Goal: Information Seeking & Learning: Find specific fact

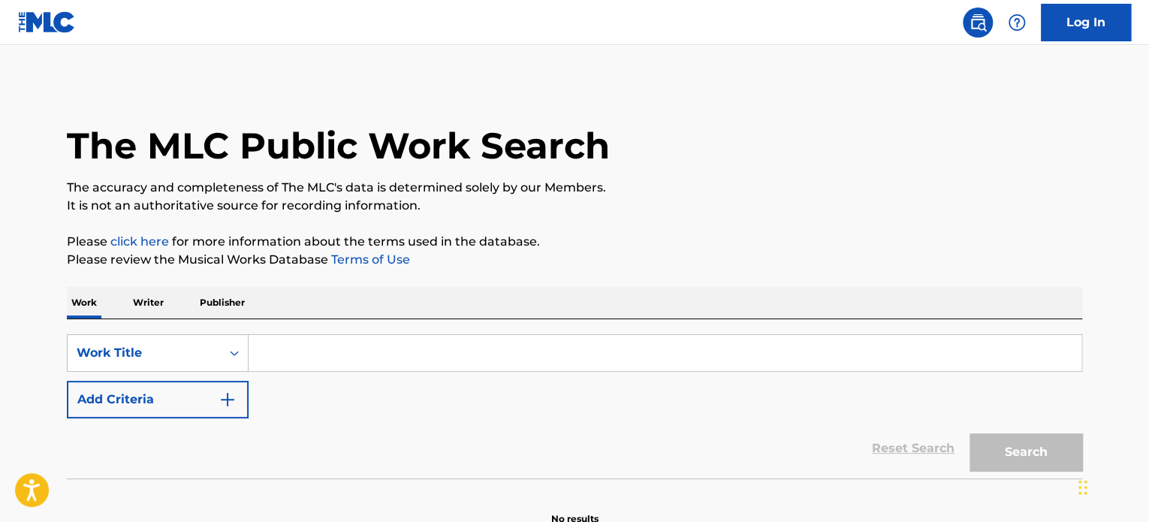
click at [489, 351] on input "Search Form" at bounding box center [665, 353] width 833 height 36
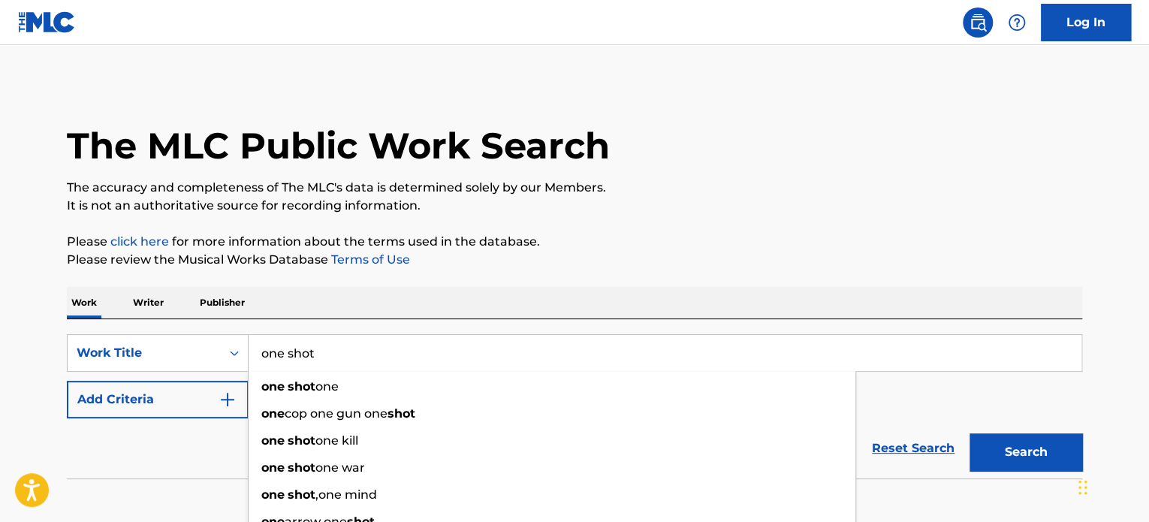
type input "one shot"
click at [645, 227] on div "The MLC Public Work Search The accuracy and completeness of The MLC's data is d…" at bounding box center [574, 304] width 1051 height 443
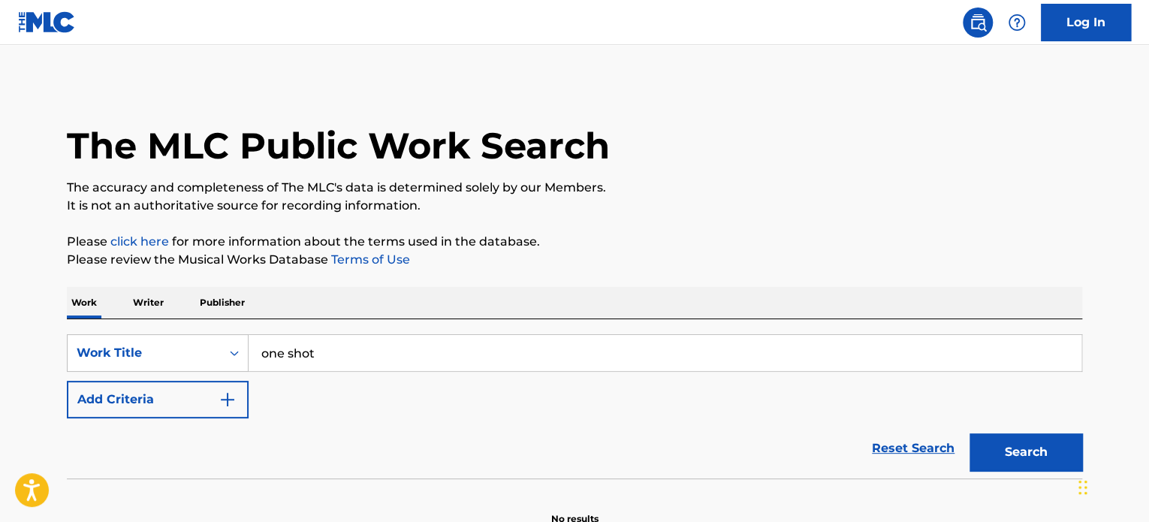
drag, startPoint x: 137, startPoint y: 408, endPoint x: 157, endPoint y: 406, distance: 19.6
click at [140, 408] on button "Add Criteria" at bounding box center [158, 400] width 182 height 38
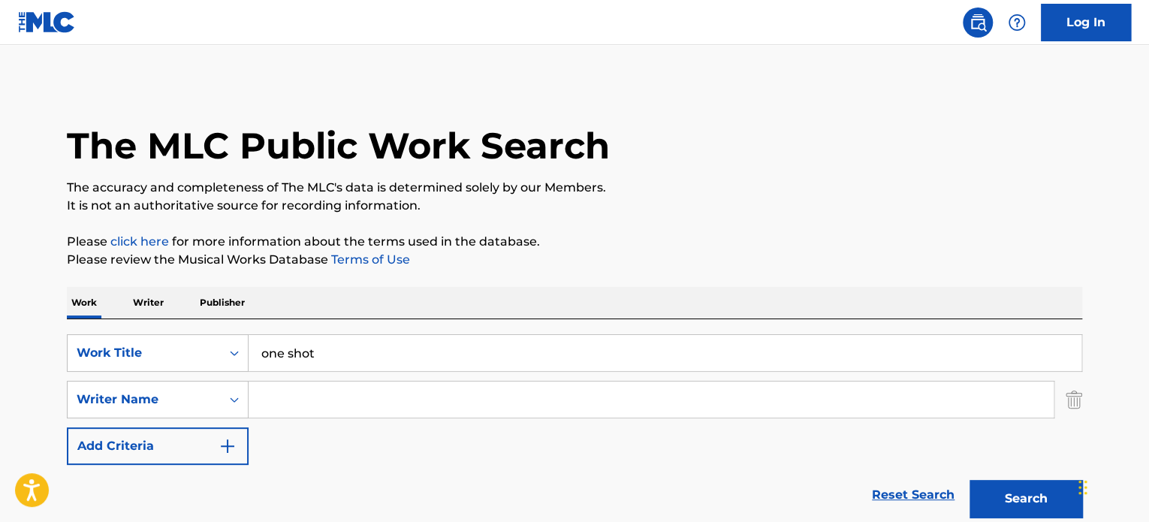
click at [354, 384] on input "Search Form" at bounding box center [651, 399] width 805 height 36
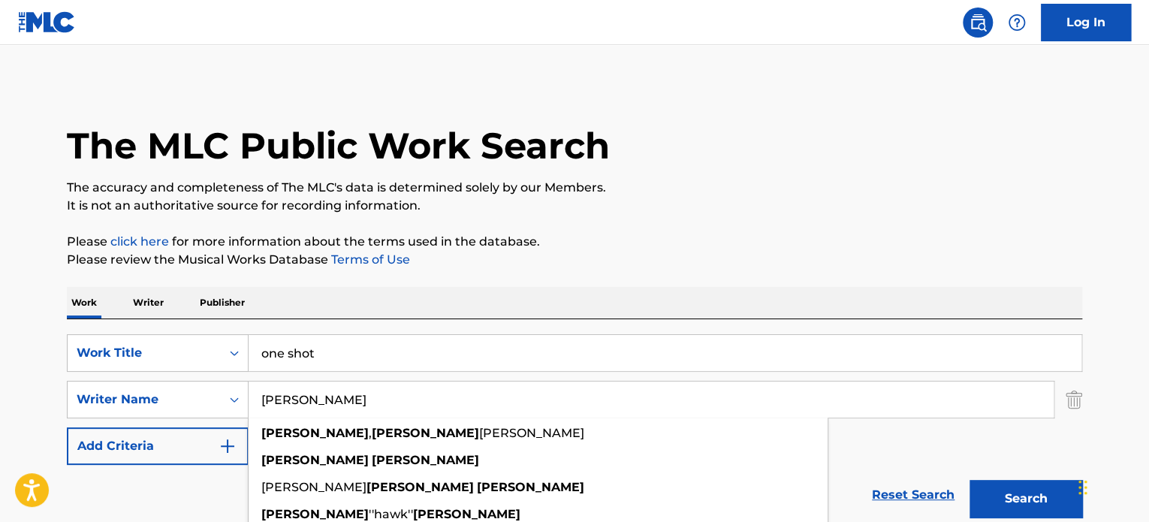
type input "[PERSON_NAME]"
click at [969, 480] on button "Search" at bounding box center [1025, 499] width 113 height 38
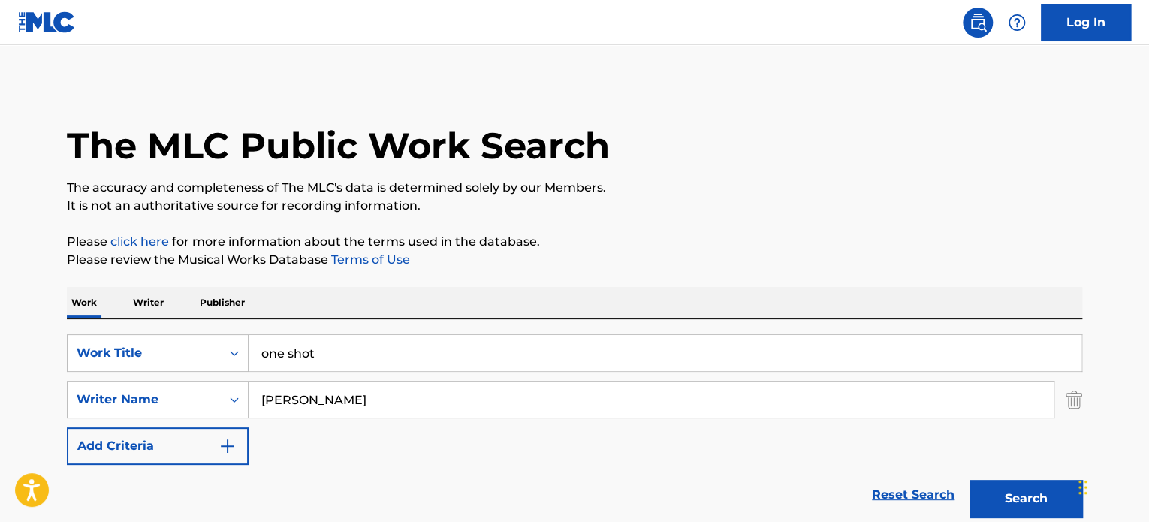
scroll to position [300, 0]
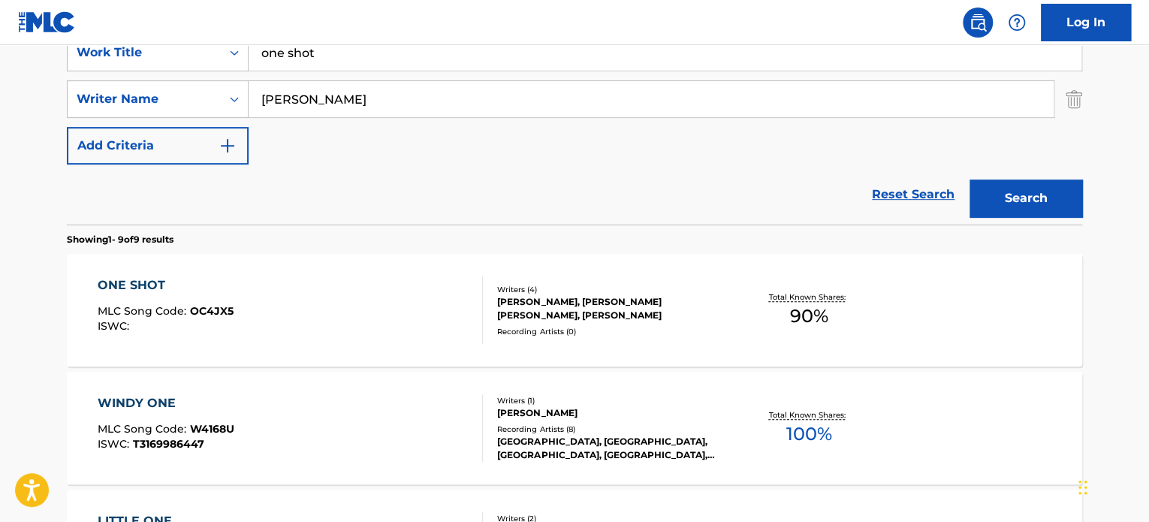
click at [315, 308] on div "ONE SHOT MLC Song Code : OC4JX5 ISWC :" at bounding box center [291, 310] width 386 height 68
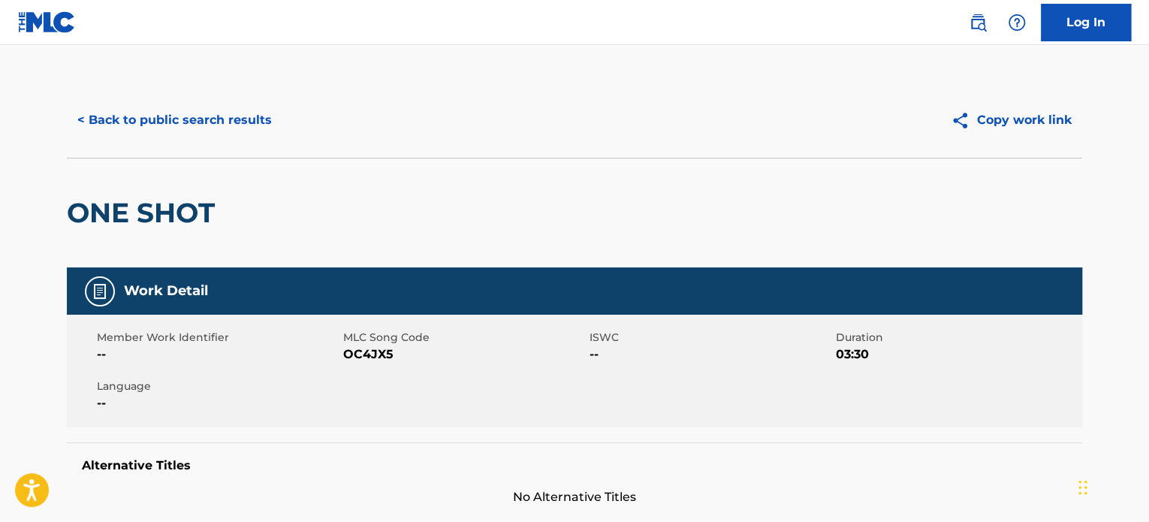
click at [206, 108] on button "< Back to public search results" at bounding box center [175, 120] width 216 height 38
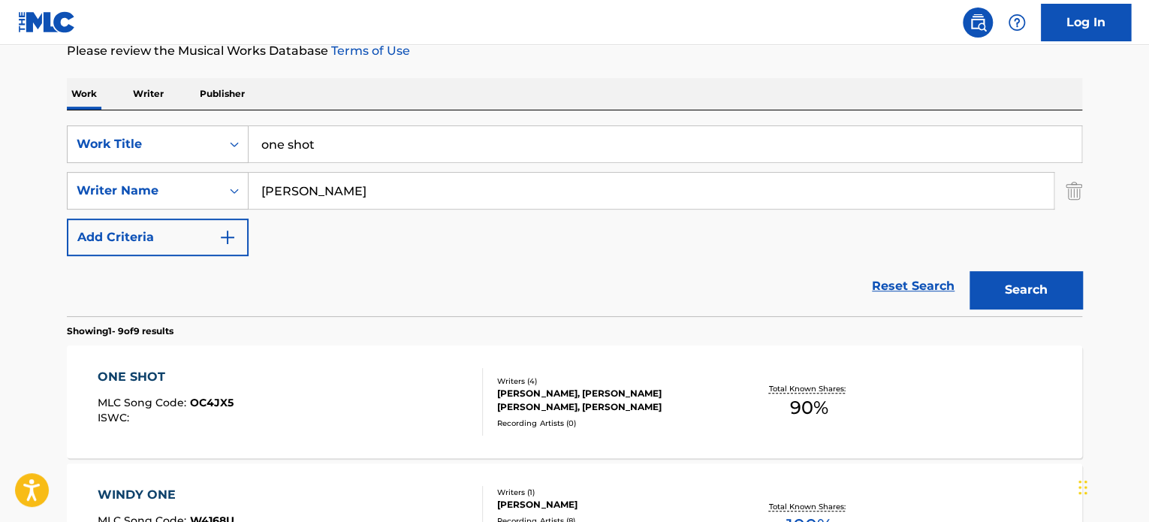
scroll to position [150, 0]
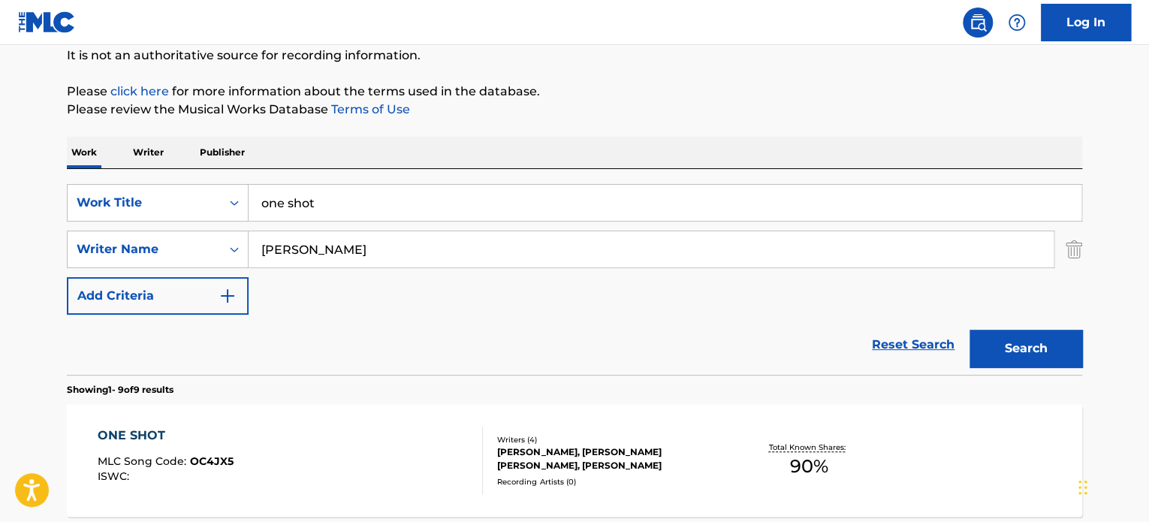
click at [474, 200] on input "one shot" at bounding box center [665, 203] width 833 height 36
click at [475, 200] on input "one shot" at bounding box center [665, 203] width 833 height 36
type input "WITER STAR"
click at [463, 251] on input "[PERSON_NAME]" at bounding box center [651, 249] width 805 height 36
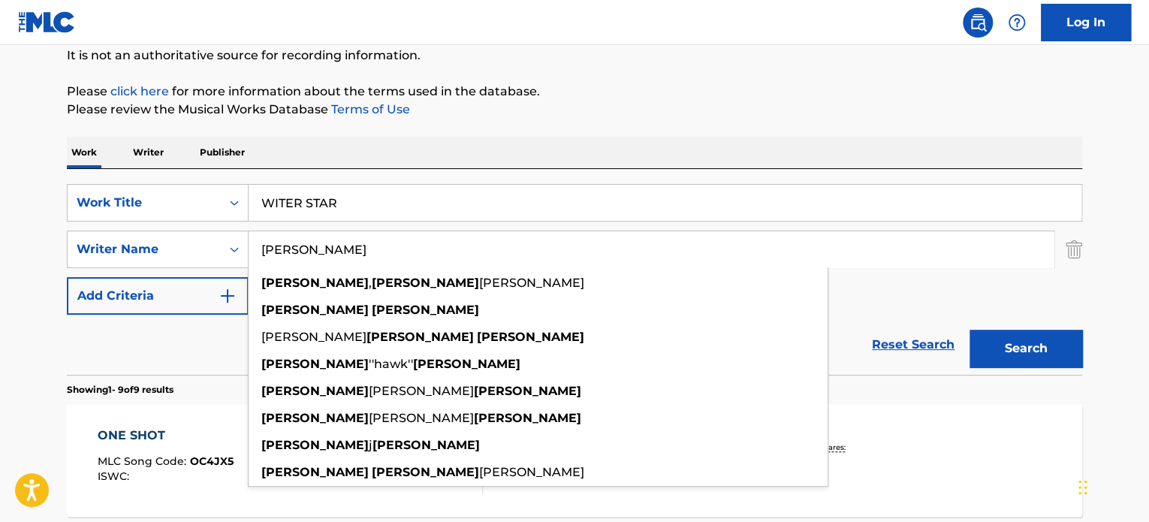
click at [463, 244] on input "[PERSON_NAME]" at bounding box center [651, 249] width 805 height 36
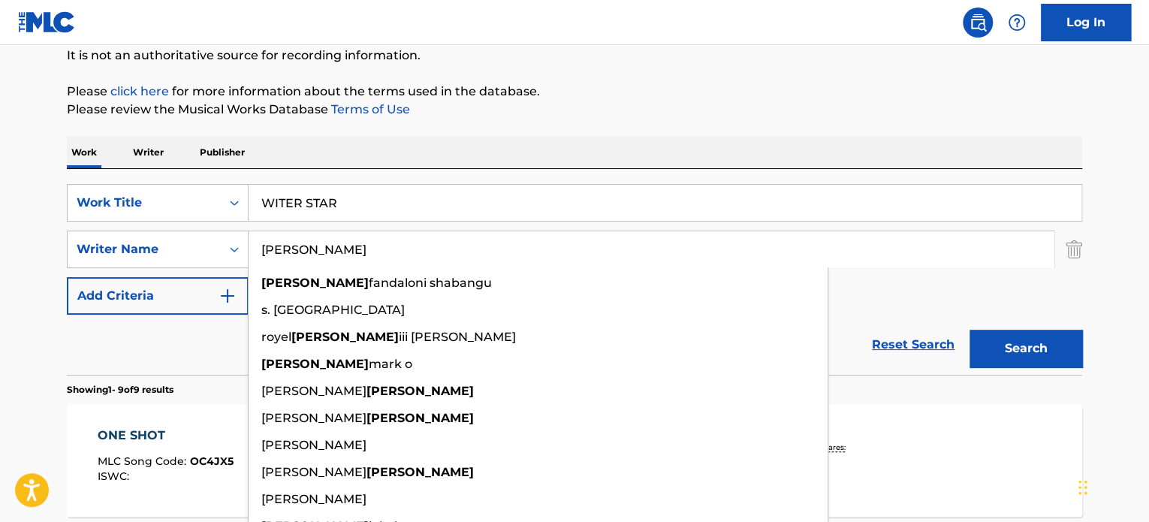
type input "[PERSON_NAME]"
click at [969, 330] on button "Search" at bounding box center [1025, 349] width 113 height 38
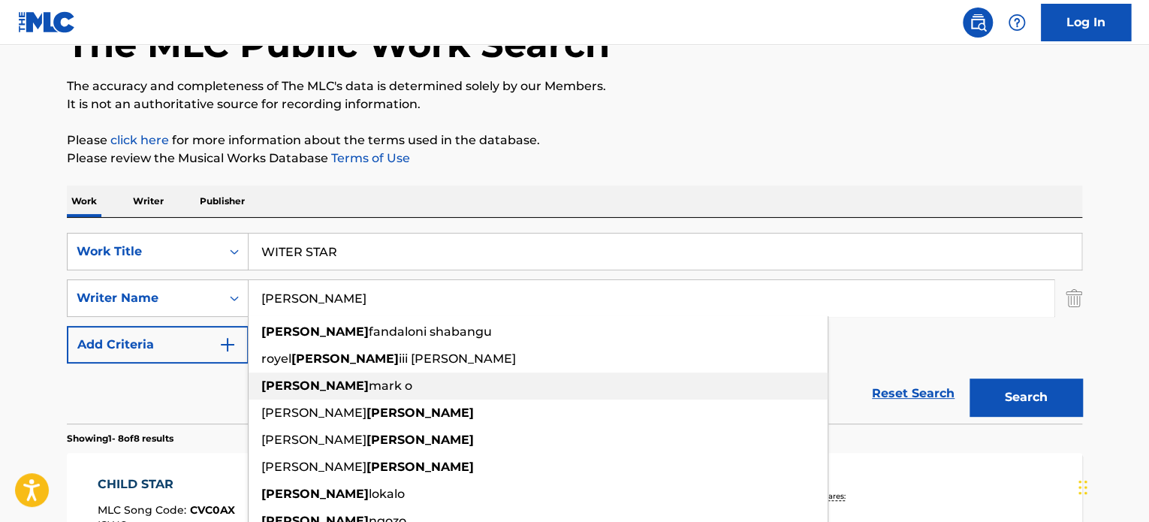
scroll to position [75, 0]
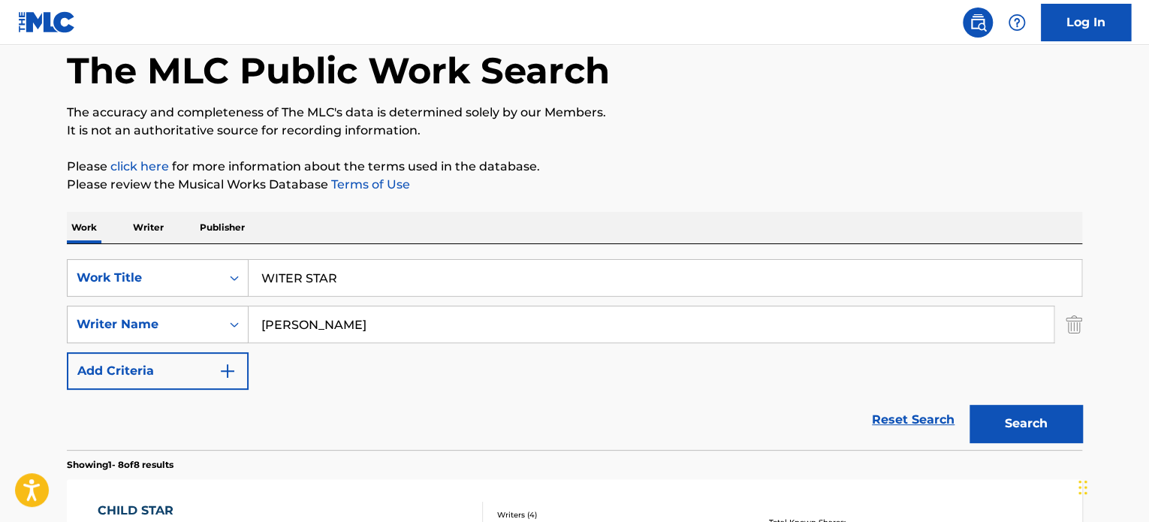
click at [472, 264] on input "WITER STAR" at bounding box center [665, 278] width 833 height 36
click at [473, 264] on input "WITER STAR" at bounding box center [665, 278] width 833 height 36
click at [475, 264] on input "WITER STAR" at bounding box center [665, 278] width 833 height 36
paste input "[PERSON_NAME] HOMECOMING"
drag, startPoint x: 307, startPoint y: 282, endPoint x: 213, endPoint y: 302, distance: 96.8
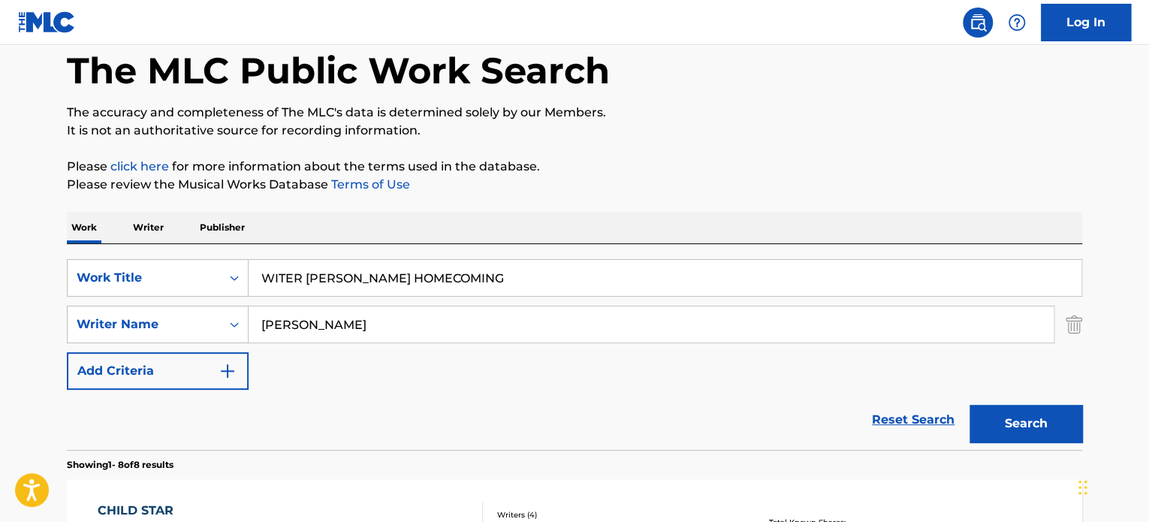
click at [191, 303] on div "SearchWithCriteria39696aef-e186-4c62-a146-28844a1be96d Work Title WITER [PERSON…" at bounding box center [574, 324] width 1015 height 131
type input "[PERSON_NAME] HOMECOMING"
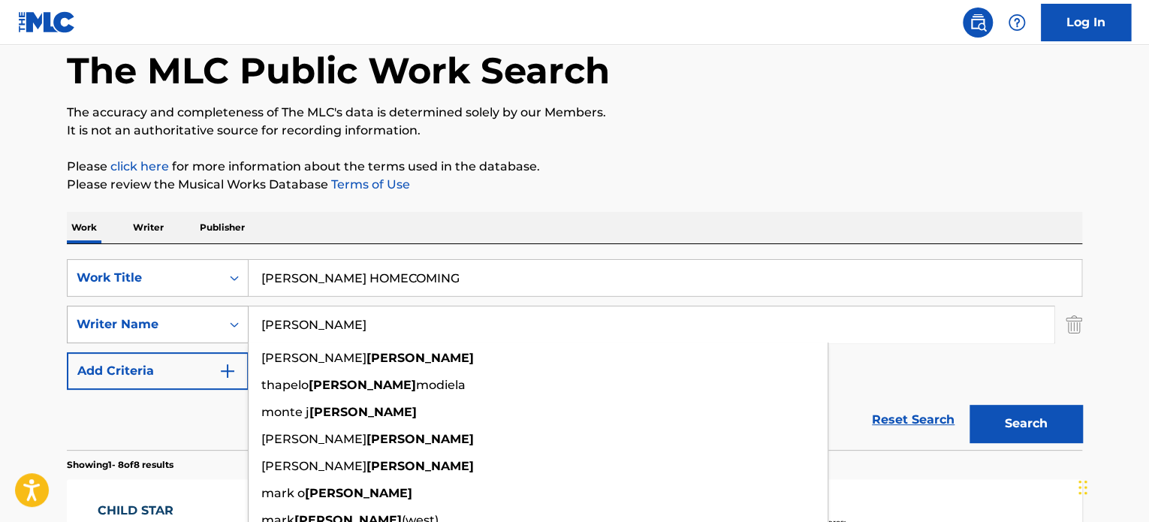
drag, startPoint x: 408, startPoint y: 324, endPoint x: 77, endPoint y: 333, distance: 330.5
click at [82, 332] on div "SearchWithCriteriaec59c47c-a652-427a-99ef-5cbd87b1113e Writer Name [PERSON_NAME…" at bounding box center [574, 325] width 1015 height 38
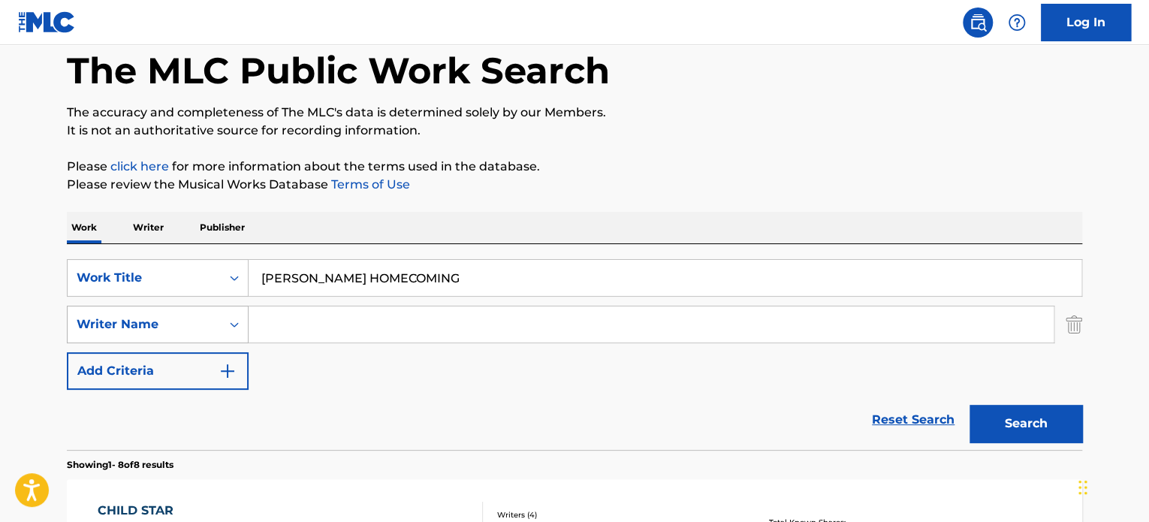
click at [969, 405] on button "Search" at bounding box center [1025, 424] width 113 height 38
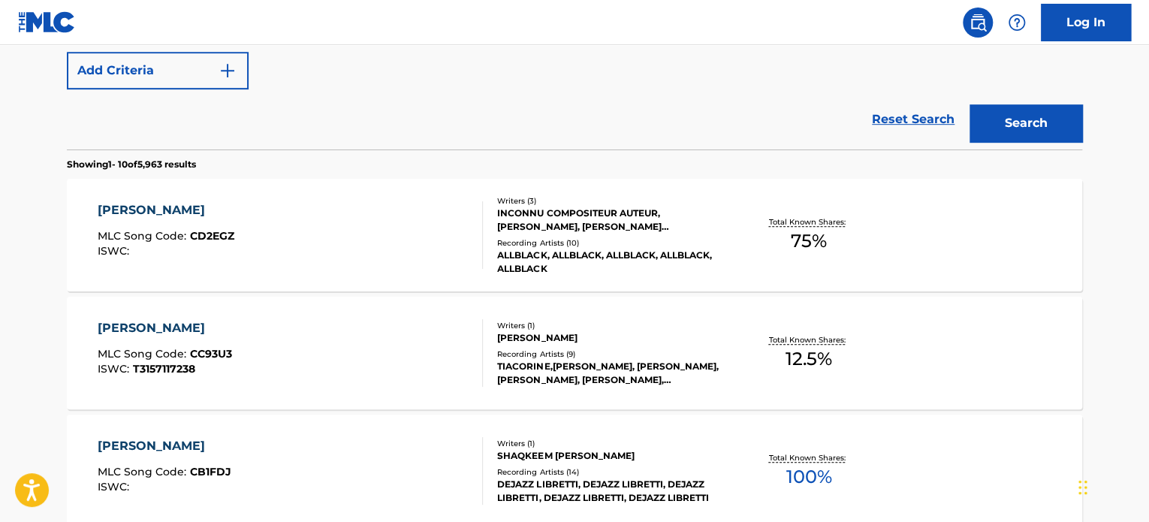
scroll to position [0, 0]
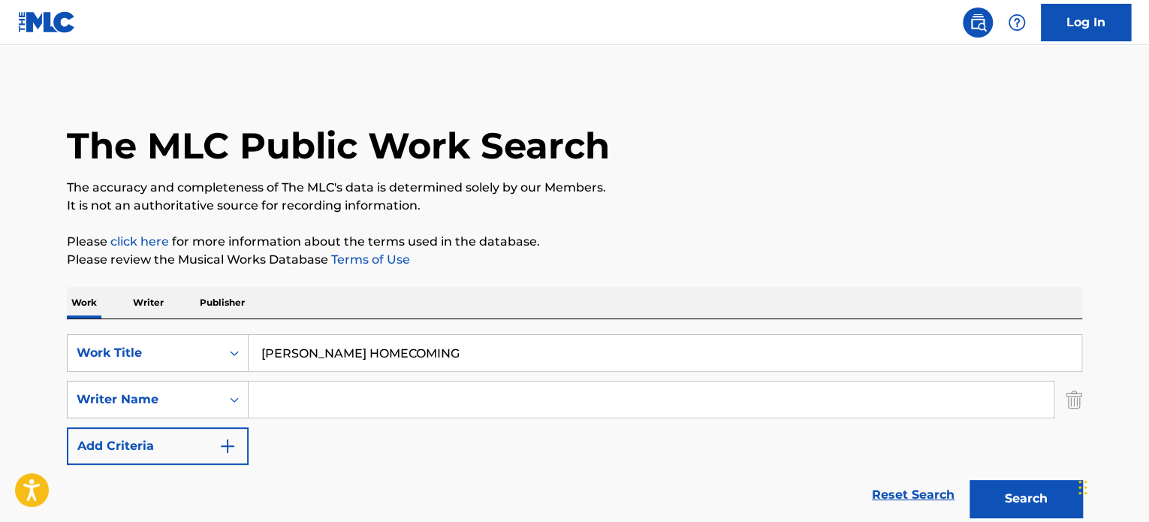
click at [464, 387] on input "Search Form" at bounding box center [651, 399] width 805 height 36
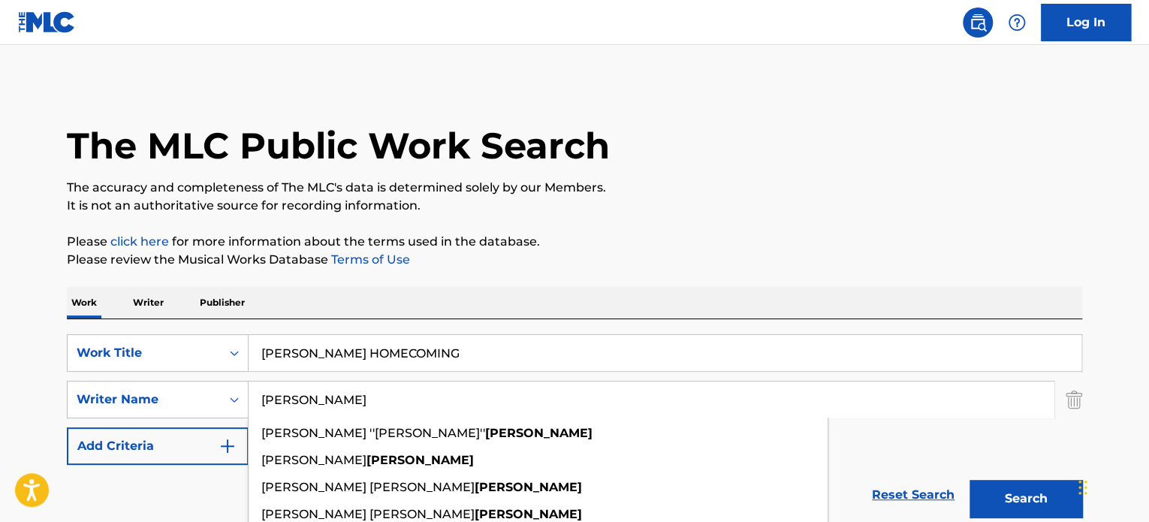
type input "[PERSON_NAME]"
click at [969, 480] on button "Search" at bounding box center [1025, 499] width 113 height 38
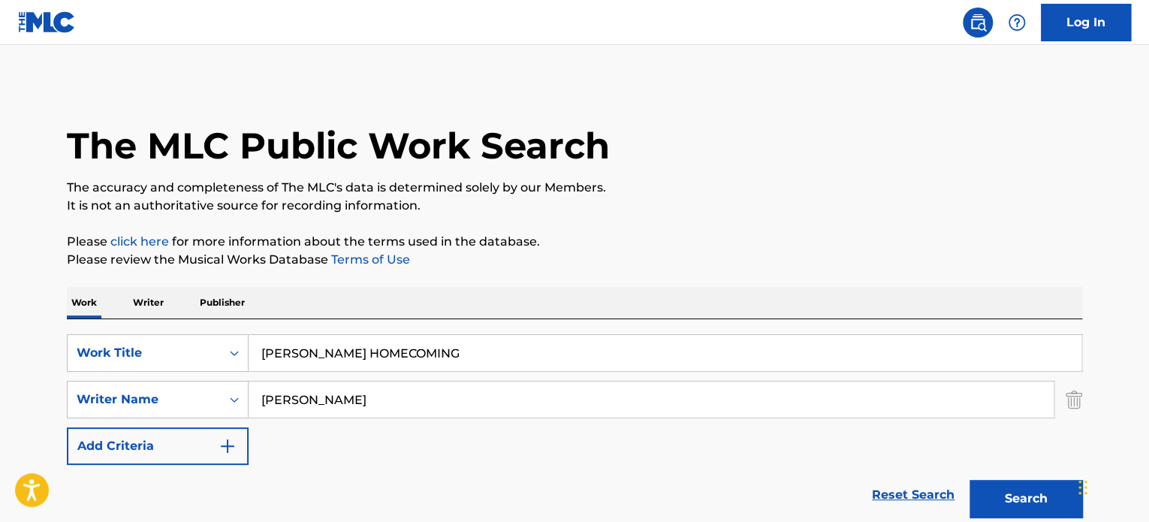
scroll to position [150, 0]
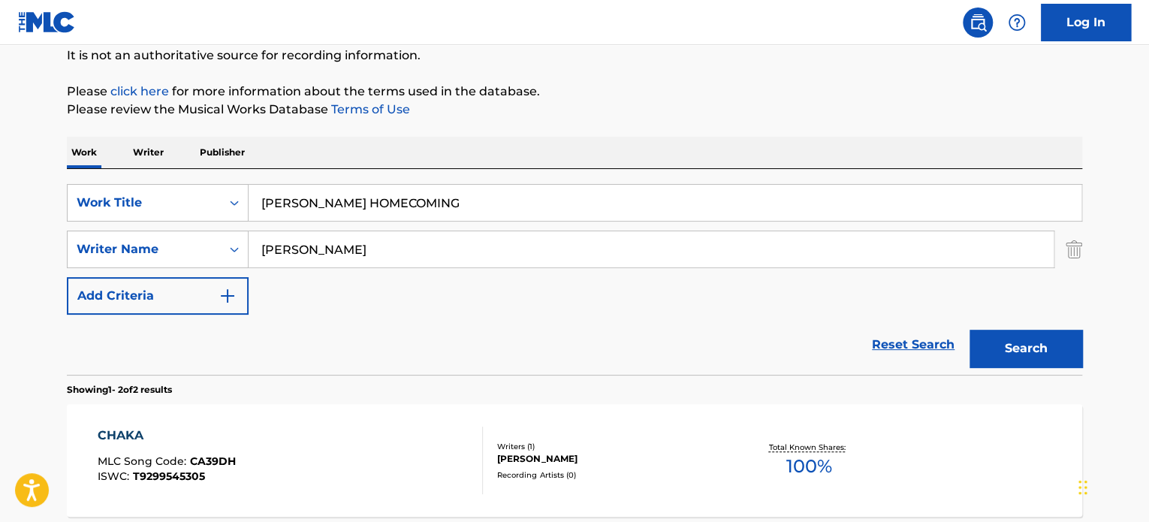
click at [424, 466] on div "CHAKA MLC Song Code : CA39DH ISWC : T9299545305" at bounding box center [291, 461] width 386 height 68
